Goal: Task Accomplishment & Management: Manage account settings

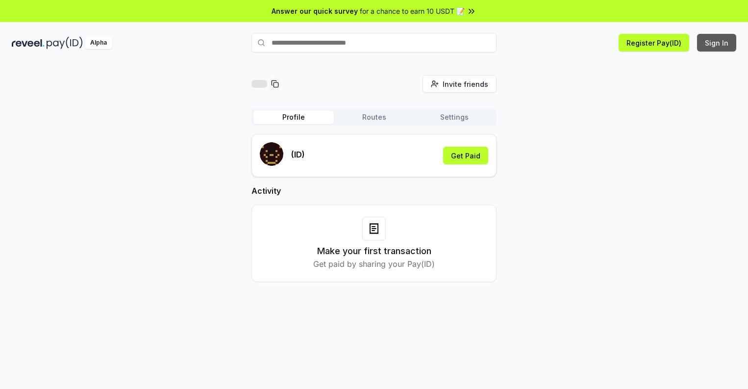
click at [717, 43] on button "Sign In" at bounding box center [716, 43] width 39 height 18
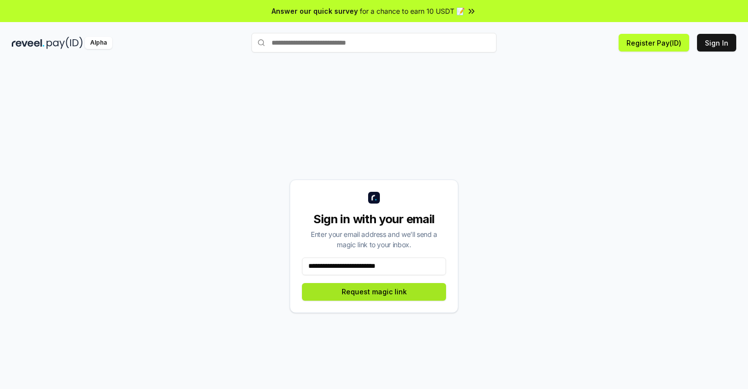
type input "**********"
click at [374, 291] on button "Request magic link" at bounding box center [374, 292] width 144 height 18
